Goal: Contribute content: Contribute content

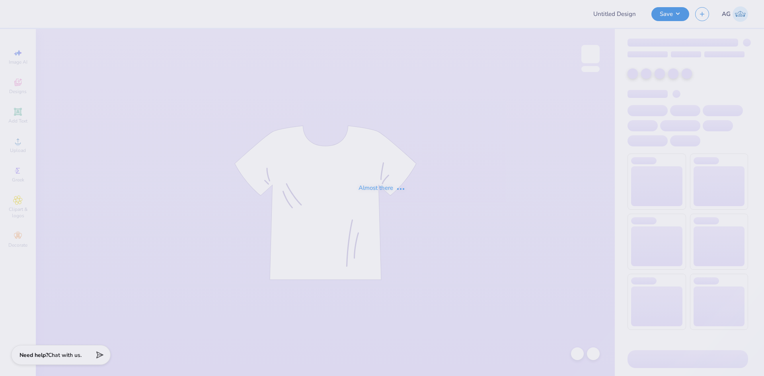
type input "Waterpolo Club Hoodies"
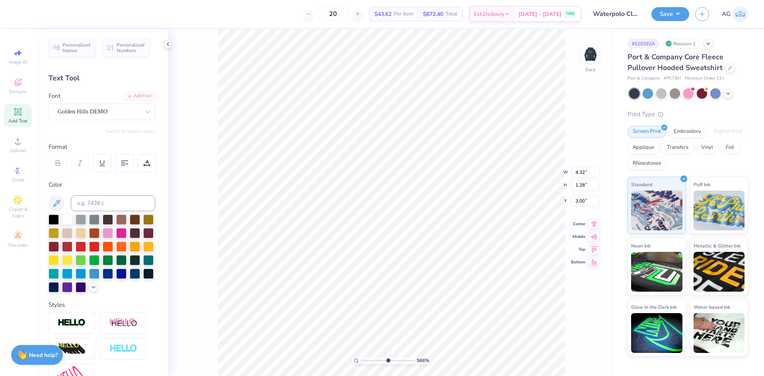
drag, startPoint x: 366, startPoint y: 360, endPoint x: 388, endPoint y: 363, distance: 22.0
type input "5.66"
click at [388, 363] on input "range" at bounding box center [388, 360] width 54 height 7
click at [212, 351] on div "566 % Back" at bounding box center [391, 202] width 447 height 347
click at [120, 116] on div at bounding box center [99, 111] width 82 height 11
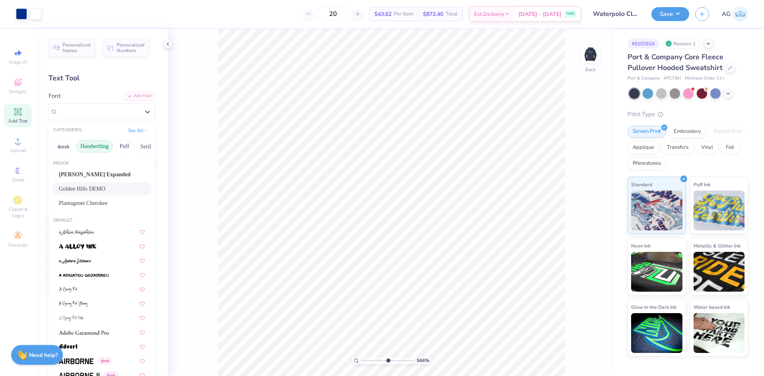
click at [100, 142] on button "Handwriting" at bounding box center [94, 146] width 37 height 13
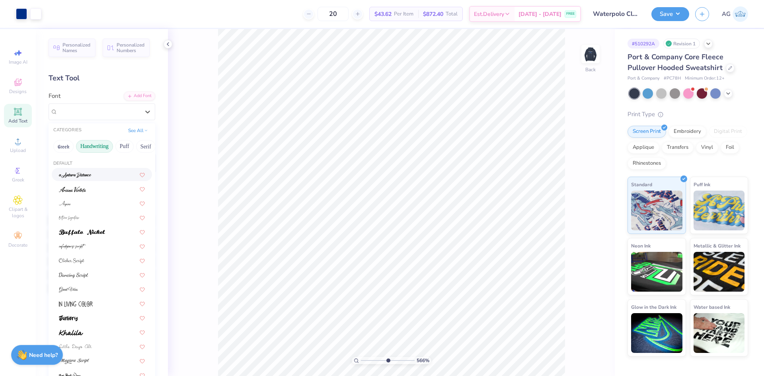
click at [93, 174] on div at bounding box center [102, 174] width 86 height 8
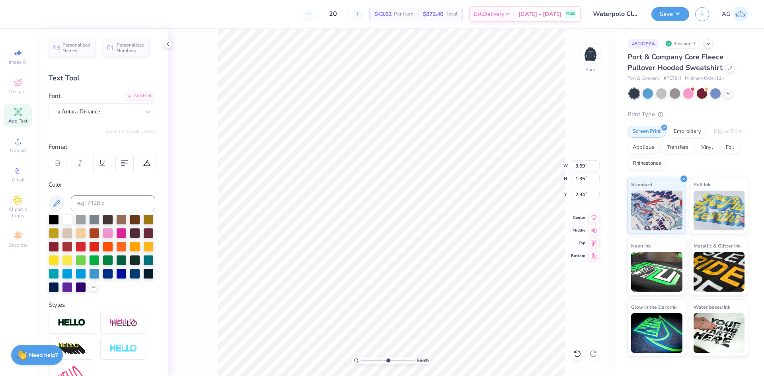
scroll to position [7, 1]
type textarea "Az water"
click at [116, 111] on div "a Antara Distance" at bounding box center [99, 111] width 84 height 12
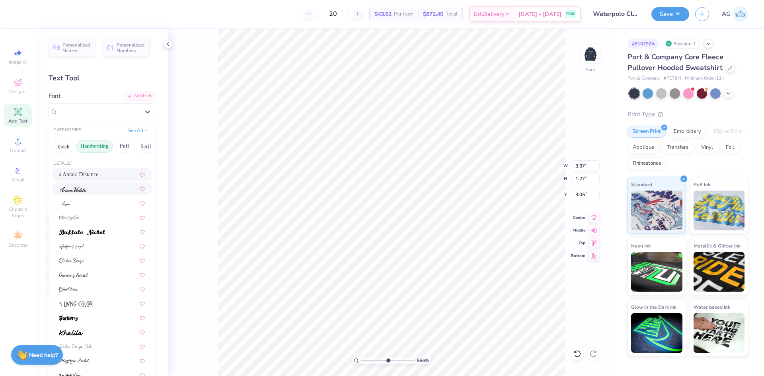
click at [90, 187] on div at bounding box center [102, 189] width 86 height 8
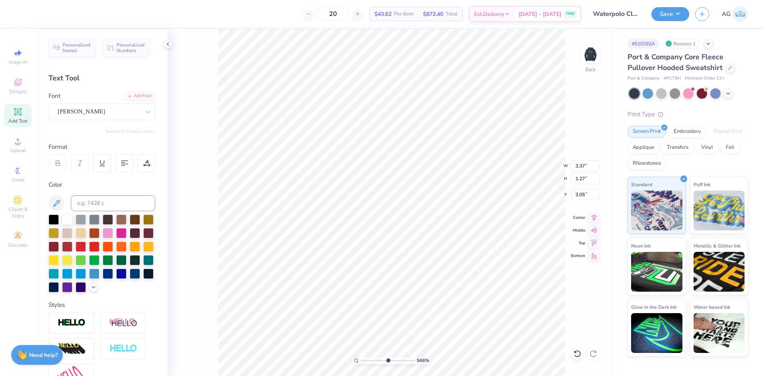
type input "2.81"
type input "1.17"
type input "3.04"
click at [130, 115] on div "[PERSON_NAME]" at bounding box center [99, 111] width 84 height 12
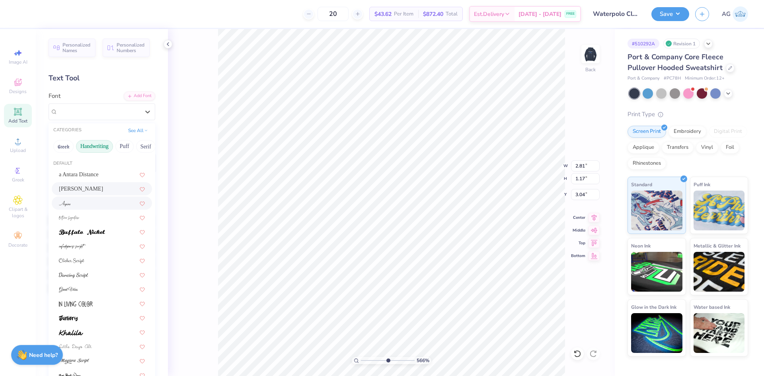
click at [104, 201] on div at bounding box center [102, 203] width 86 height 8
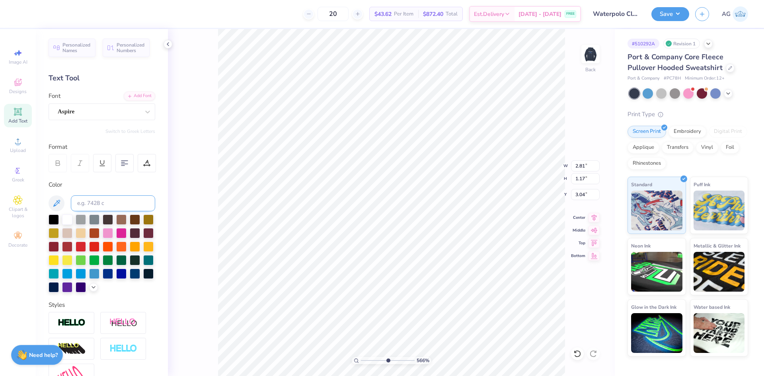
type input "2.91"
type input "0.99"
type input "3.18"
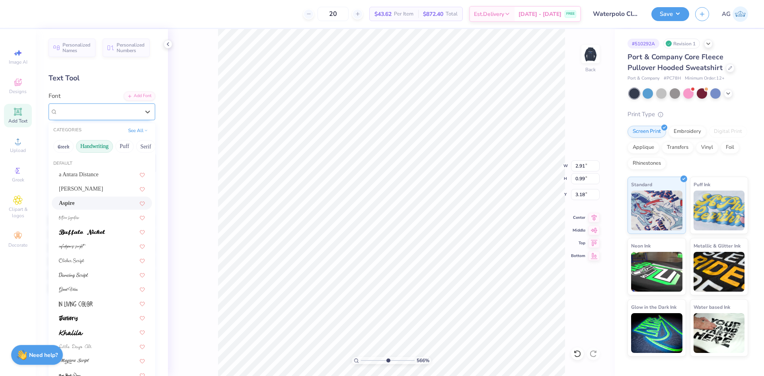
click at [117, 116] on div "Aspire" at bounding box center [99, 111] width 84 height 12
click at [94, 218] on div at bounding box center [102, 217] width 86 height 8
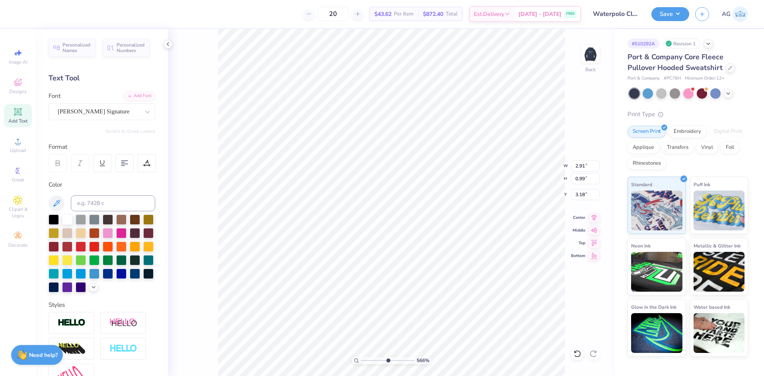
type input "6.83"
type input "3.66"
type input "1.69"
click at [109, 116] on div "[PERSON_NAME] Signature" at bounding box center [99, 111] width 84 height 12
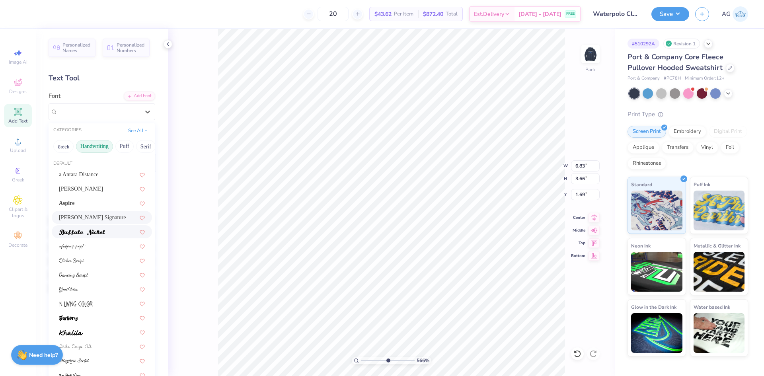
click at [98, 234] on img at bounding box center [82, 233] width 46 height 6
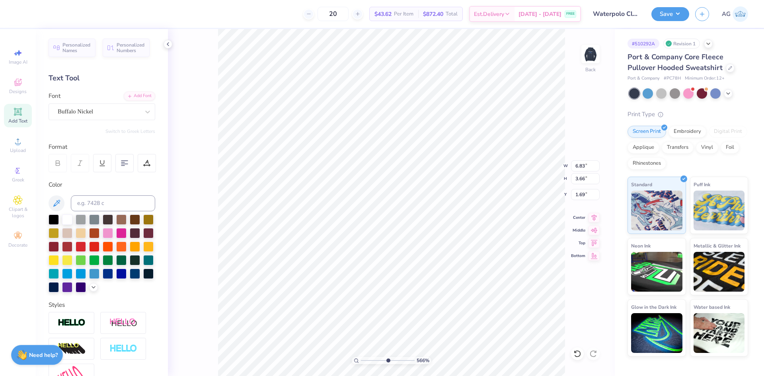
type input "4.47"
type input "1.26"
type input "3.02"
click at [115, 110] on div "Buffalo Nickel" at bounding box center [99, 111] width 84 height 12
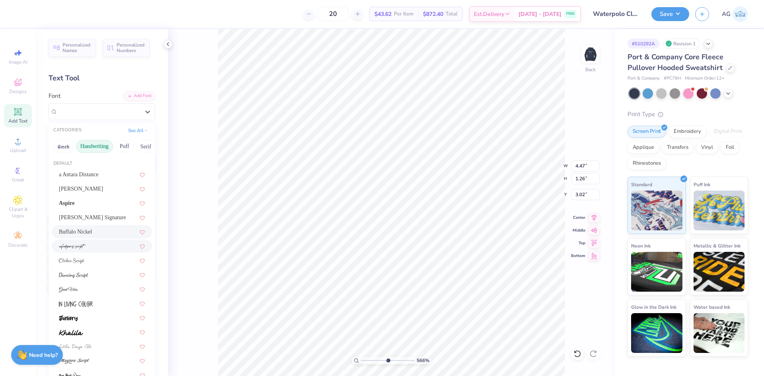
click at [98, 245] on div at bounding box center [102, 246] width 86 height 8
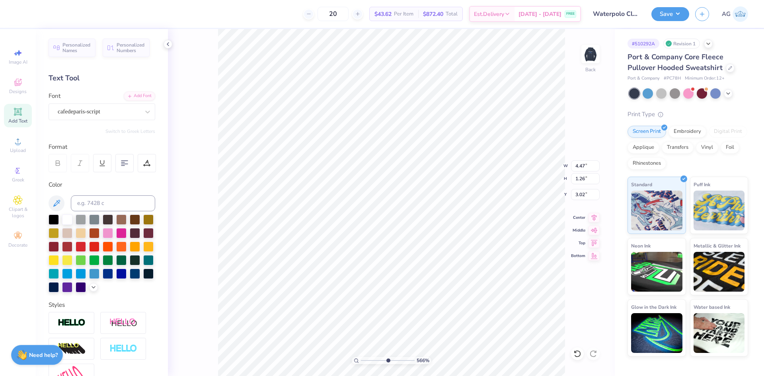
type input "2.01"
type input "1.27"
type input "2.97"
click at [119, 201] on input at bounding box center [113, 203] width 84 height 16
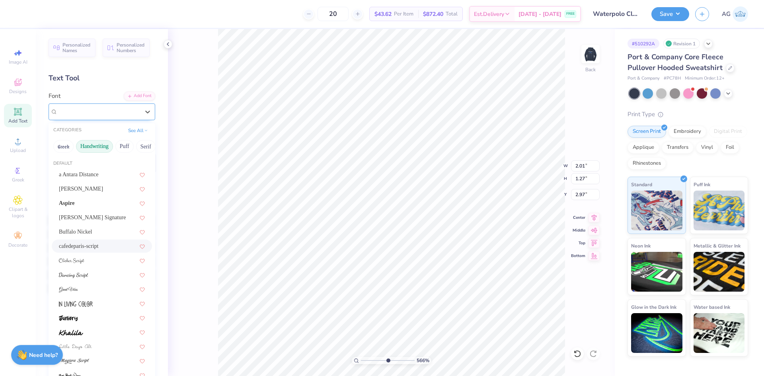
click at [102, 115] on div "cafedeparis-script" at bounding box center [99, 111] width 84 height 12
click at [98, 259] on div at bounding box center [102, 260] width 100 height 13
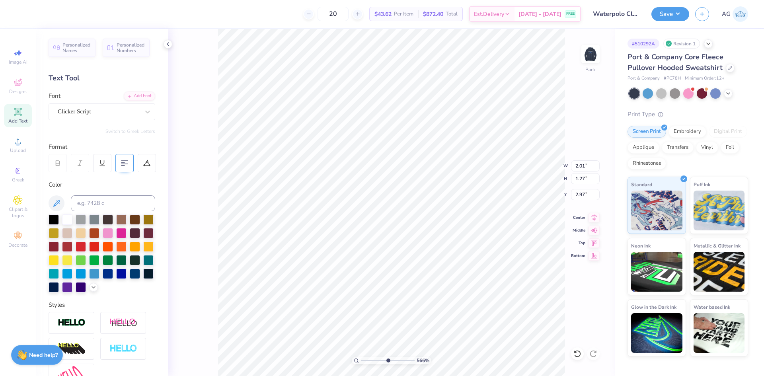
type input "3.28"
type input "1.29"
type input "2.94"
click at [115, 114] on div "Clicker Script" at bounding box center [99, 111] width 84 height 12
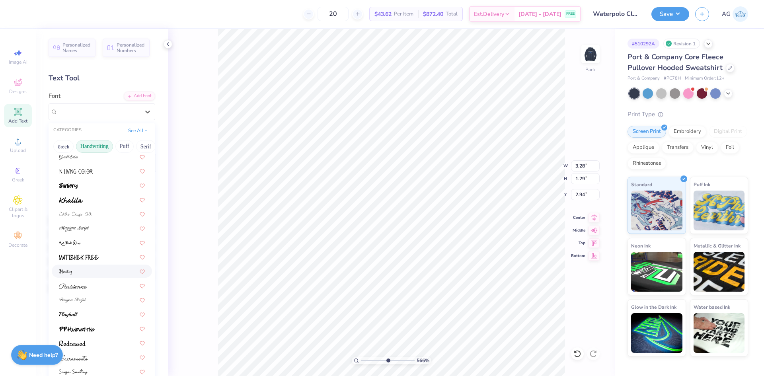
scroll to position [180, 0]
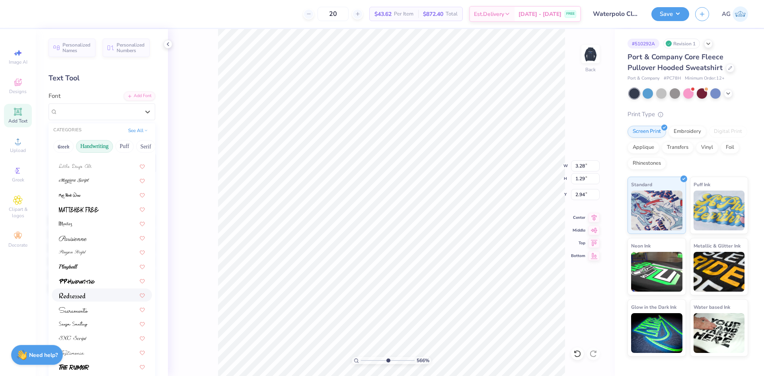
click at [96, 297] on div at bounding box center [102, 295] width 86 height 8
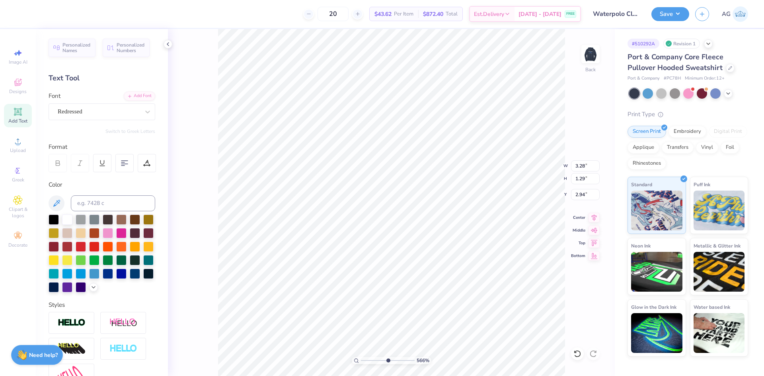
type input "3.75"
type input "1.13"
type input "3.09"
click at [131, 110] on div "Redressed" at bounding box center [99, 111] width 84 height 12
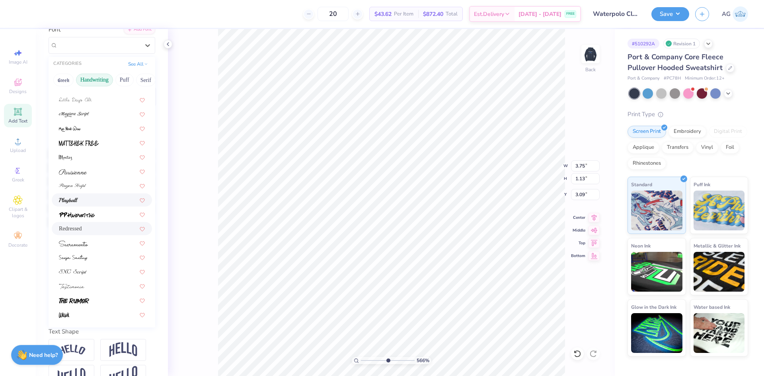
scroll to position [100, 0]
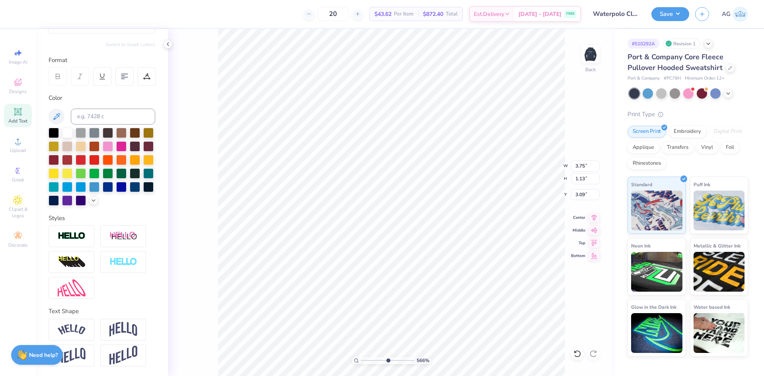
click at [190, 246] on div "566 % Back W 3.75 3.75 " H 1.13 1.13 " Y 3.09 3.09 " Center Middle Top Bottom" at bounding box center [391, 202] width 447 height 347
click at [588, 351] on div "566 % Back" at bounding box center [391, 202] width 447 height 347
click at [582, 353] on div at bounding box center [577, 353] width 13 height 13
click at [592, 355] on icon at bounding box center [593, 354] width 8 height 8
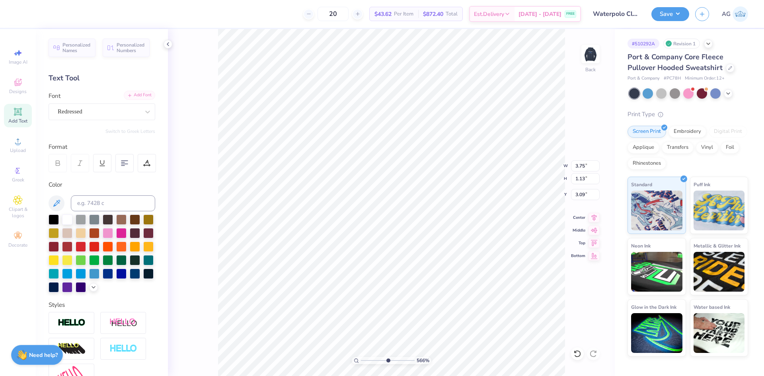
click at [147, 92] on div "Add Font" at bounding box center [139, 95] width 31 height 9
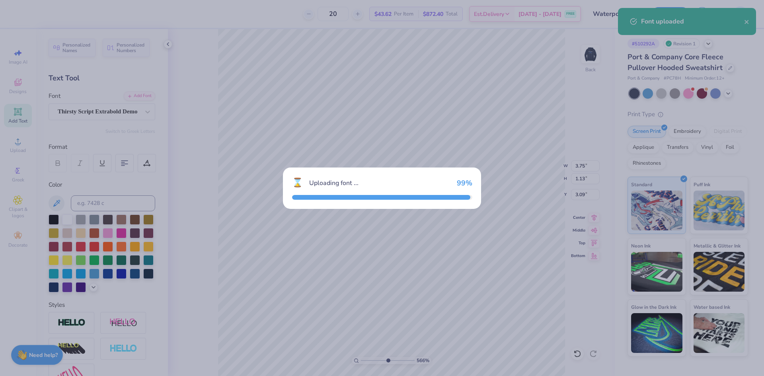
type input "5.25"
type input "1.60"
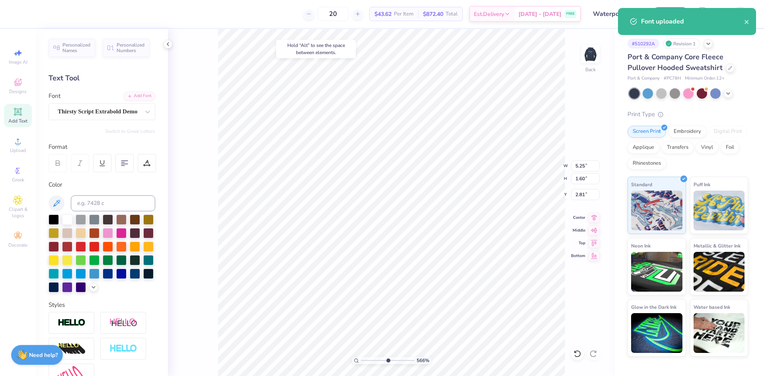
type input "2.73"
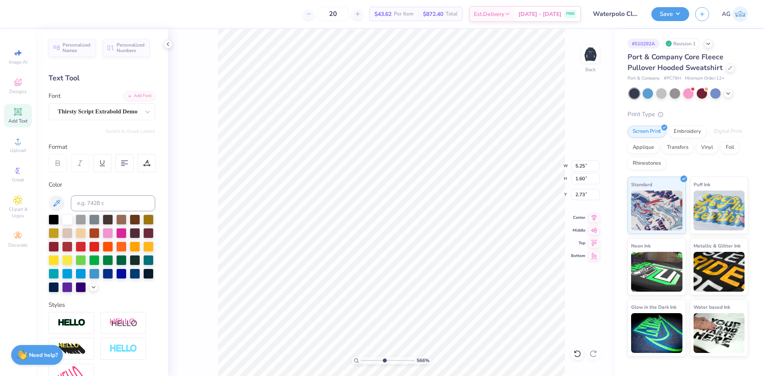
drag, startPoint x: 388, startPoint y: 359, endPoint x: 384, endPoint y: 359, distance: 4.4
click at [384, 359] on input "range" at bounding box center [388, 360] width 54 height 7
drag, startPoint x: 384, startPoint y: 359, endPoint x: 379, endPoint y: 358, distance: 5.2
type input "4.02"
click at [379, 358] on input "range" at bounding box center [388, 360] width 54 height 7
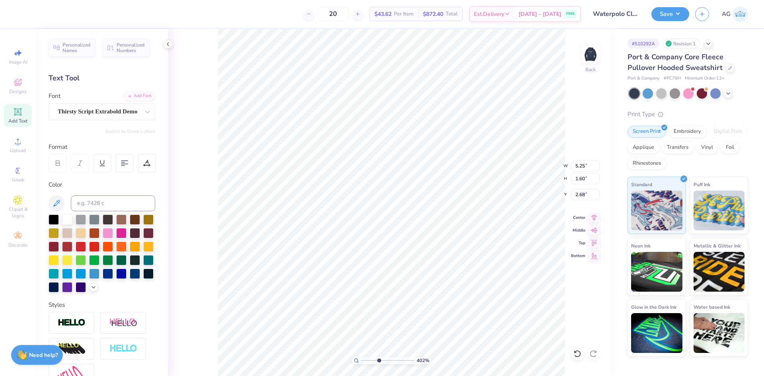
type input "2.68"
drag, startPoint x: 382, startPoint y: 360, endPoint x: 357, endPoint y: 360, distance: 25.1
type input "1"
click at [361, 360] on input "range" at bounding box center [388, 360] width 54 height 7
click at [582, 165] on input "5.25" at bounding box center [585, 165] width 29 height 11
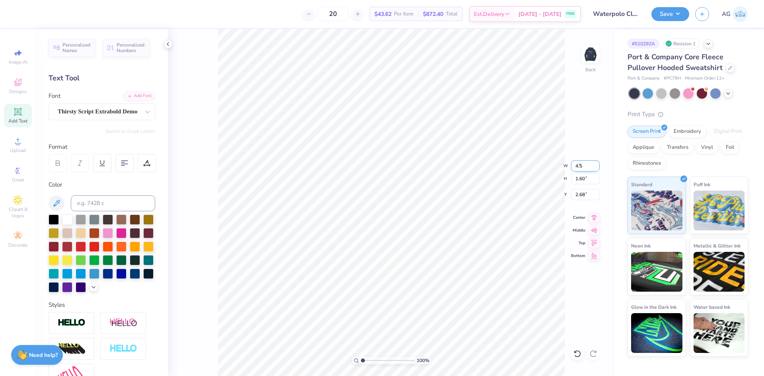
type input "4.50"
type input "1.37"
type input "2.80"
click at [365, 359] on input "range" at bounding box center [388, 360] width 54 height 7
type input "1.71"
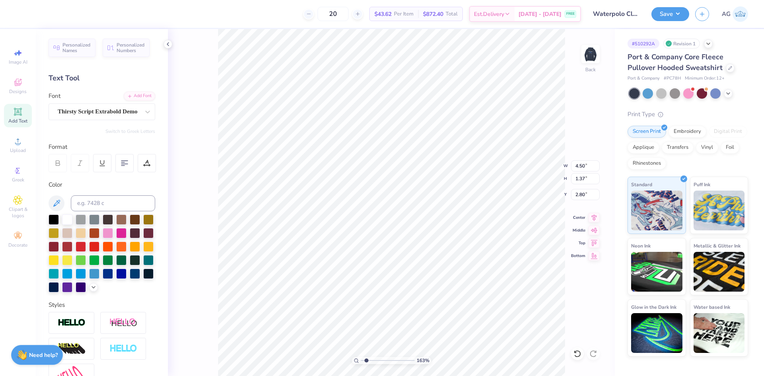
click at [367, 361] on input "range" at bounding box center [388, 360] width 54 height 7
type input "3.00"
type input "2.84"
drag, startPoint x: 365, startPoint y: 360, endPoint x: 370, endPoint y: 360, distance: 4.8
click at [370, 360] on input "range" at bounding box center [388, 360] width 54 height 7
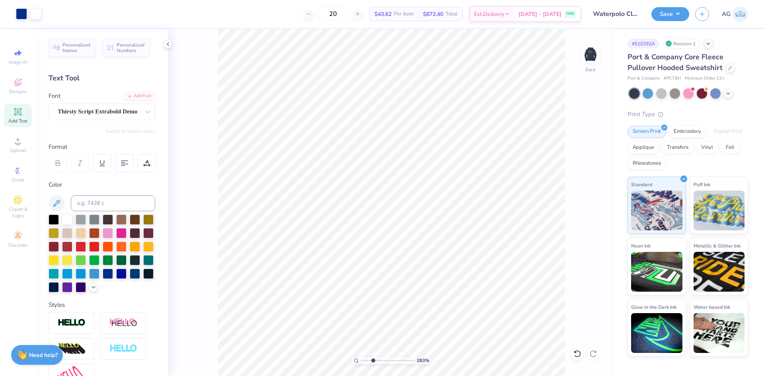
type input "2.9"
click at [373, 359] on input "range" at bounding box center [388, 360] width 54 height 7
type input "2.82"
click at [586, 53] on img at bounding box center [591, 54] width 32 height 32
type input "2.45"
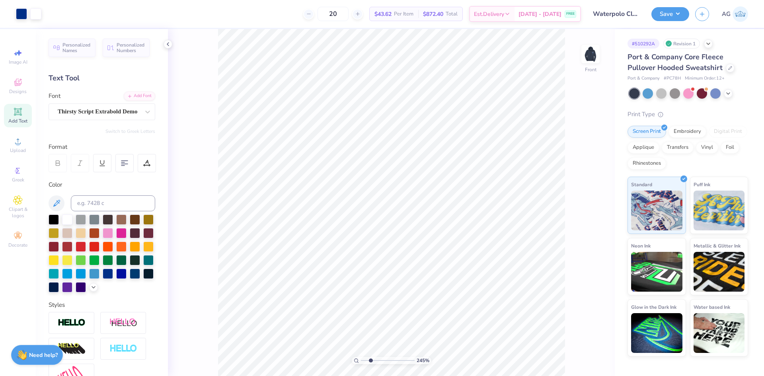
click at [371, 359] on input "range" at bounding box center [388, 360] width 54 height 7
type textarea "Az Water"
click at [144, 96] on div "Add Font" at bounding box center [139, 95] width 31 height 9
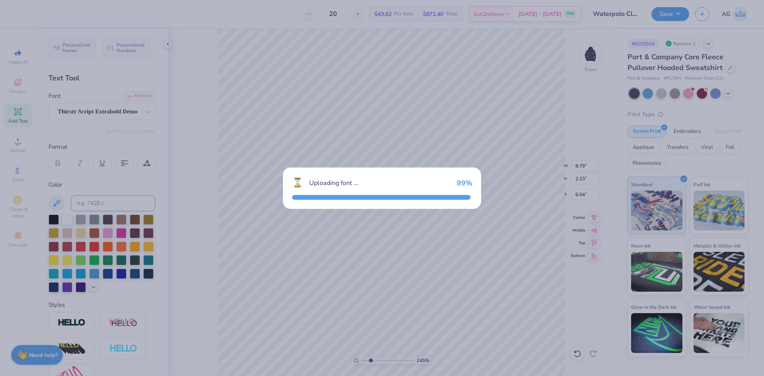
type input "10.81"
type input "2.26"
type input "6.02"
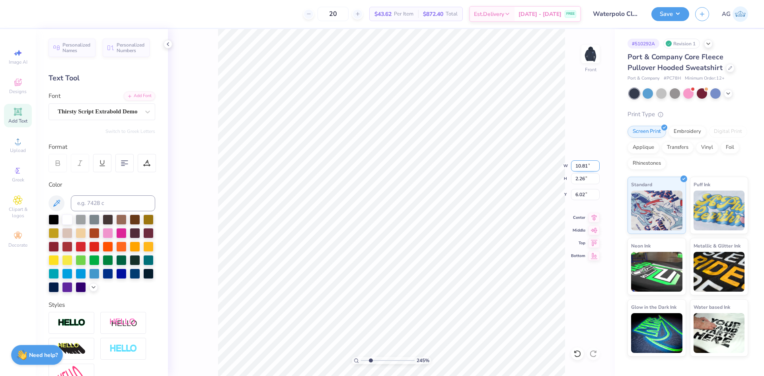
click at [587, 169] on input "10.81" at bounding box center [585, 165] width 29 height 11
type input "9.65"
type input "2.02"
click at [573, 191] on input "6.14" at bounding box center [585, 194] width 29 height 11
type input "6.00"
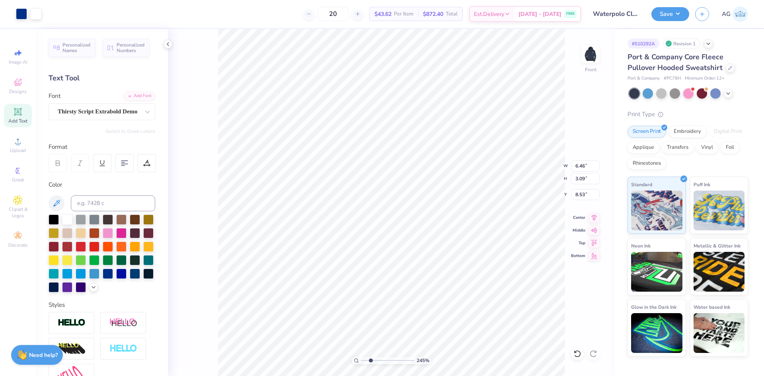
type input "8.20"
drag, startPoint x: 371, startPoint y: 357, endPoint x: 358, endPoint y: 357, distance: 13.5
type input "1"
click at [361, 358] on input "range" at bounding box center [388, 360] width 54 height 7
drag, startPoint x: 669, startPoint y: 13, endPoint x: 672, endPoint y: 23, distance: 10.3
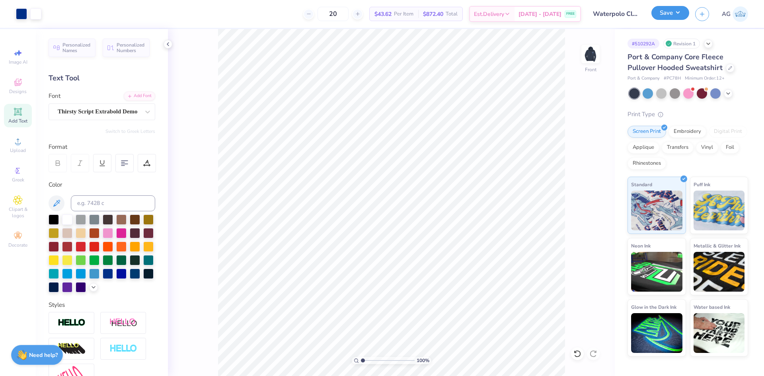
click at [669, 14] on button "Save" at bounding box center [671, 13] width 38 height 14
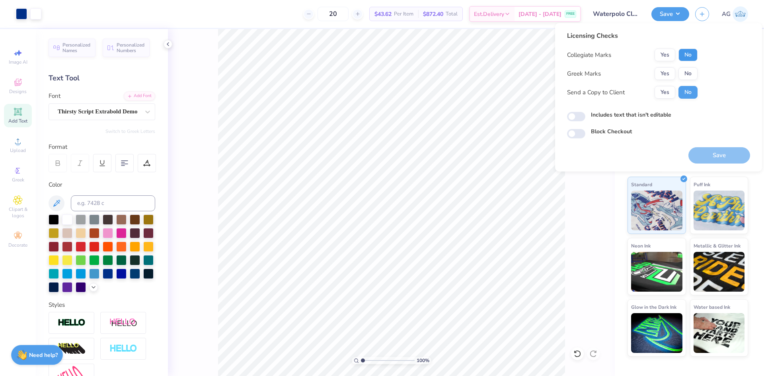
click at [691, 55] on button "No" at bounding box center [688, 55] width 19 height 13
click at [691, 72] on button "No" at bounding box center [688, 73] width 19 height 13
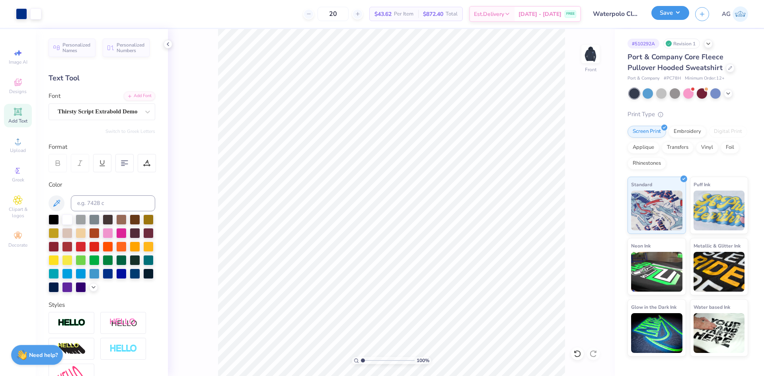
click at [670, 12] on button "Save" at bounding box center [671, 13] width 38 height 14
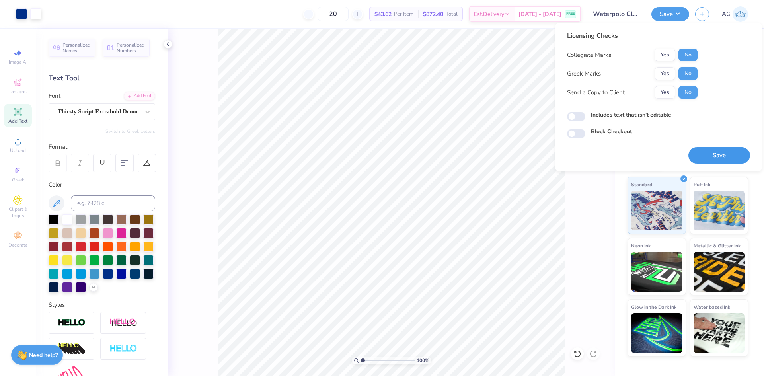
click at [708, 153] on button "Save" at bounding box center [720, 155] width 62 height 16
